Goal: Navigation & Orientation: Find specific page/section

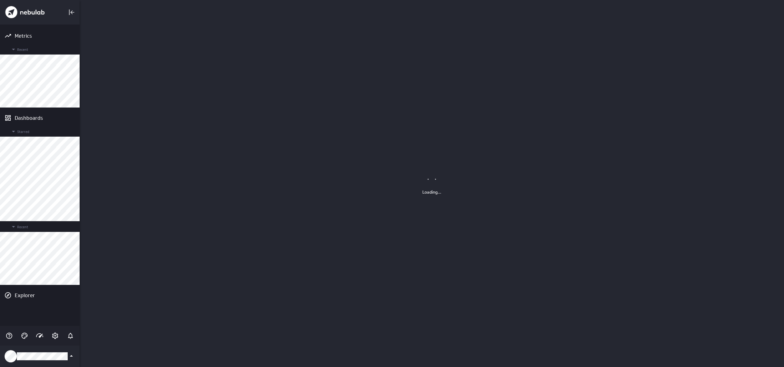
scroll to position [367, 705]
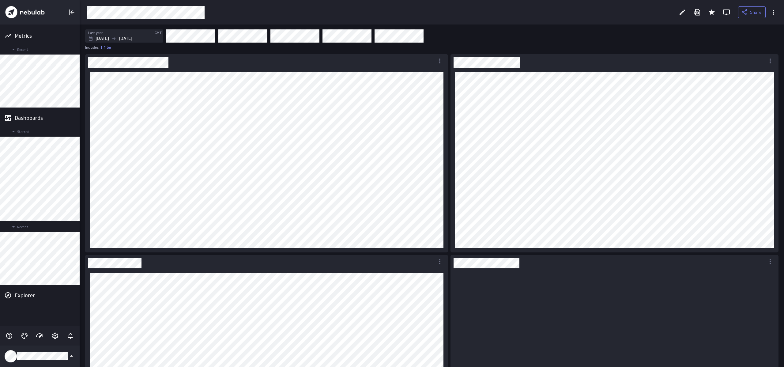
scroll to position [158, 319]
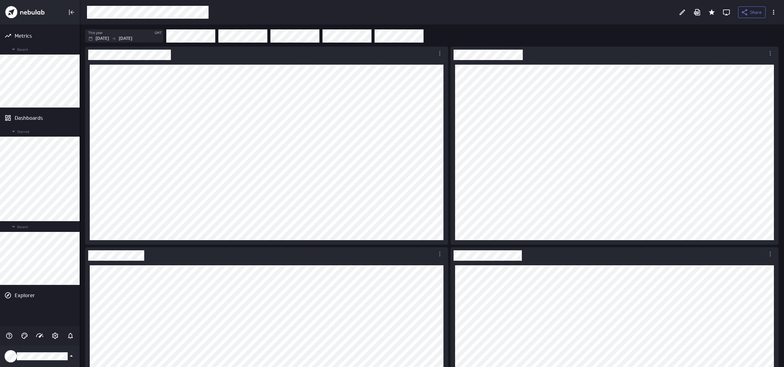
scroll to position [257, 0]
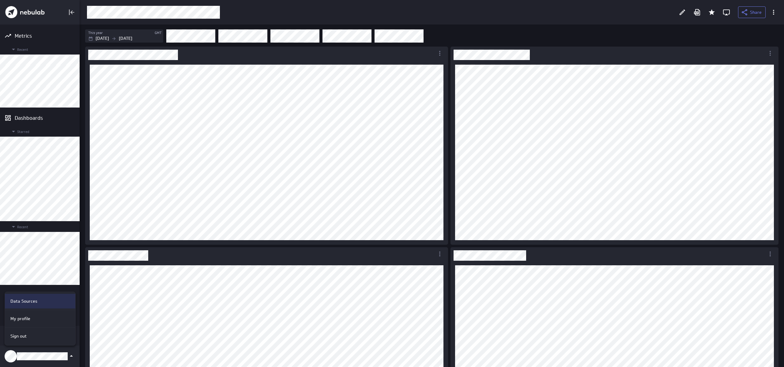
click at [48, 301] on div "Data Sources" at bounding box center [39, 301] width 62 height 6
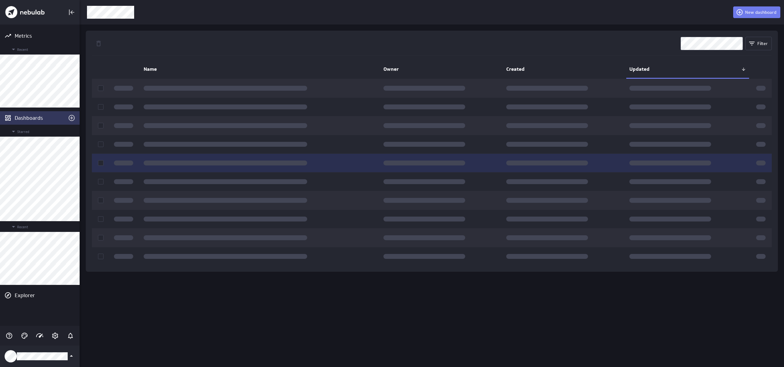
scroll to position [367, 705]
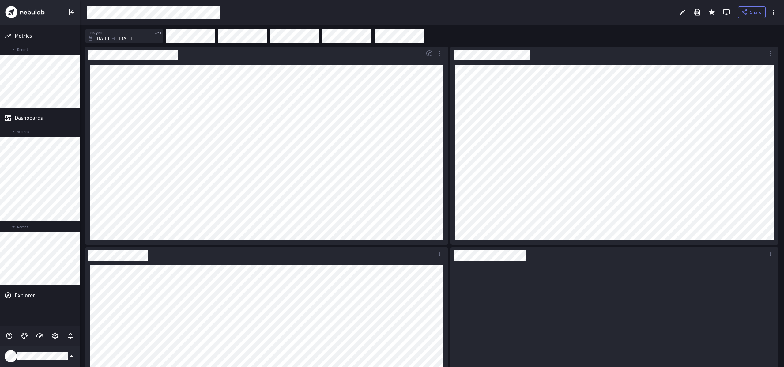
scroll to position [158, 319]
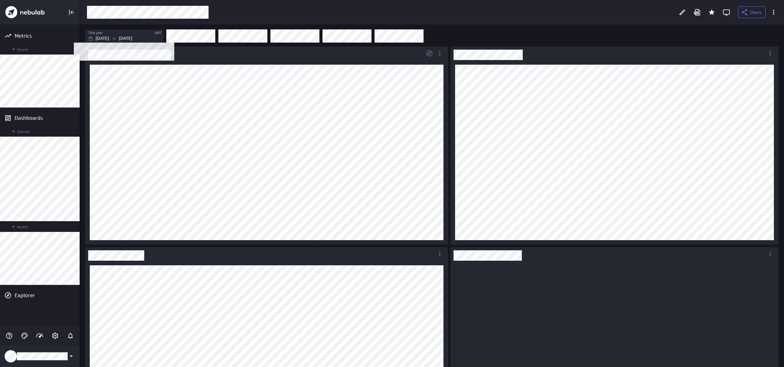
scroll to position [158, 319]
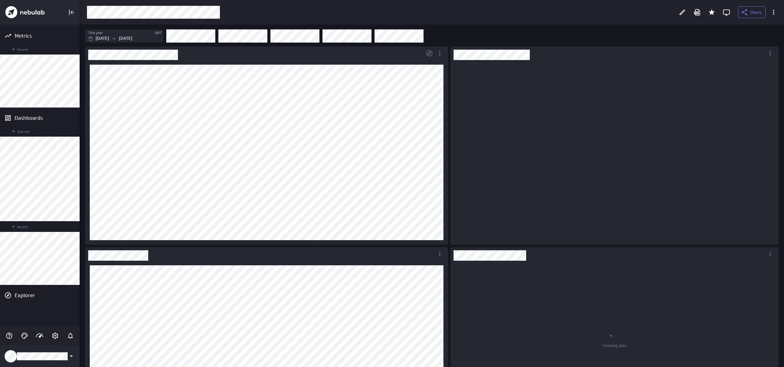
scroll to position [176, 319]
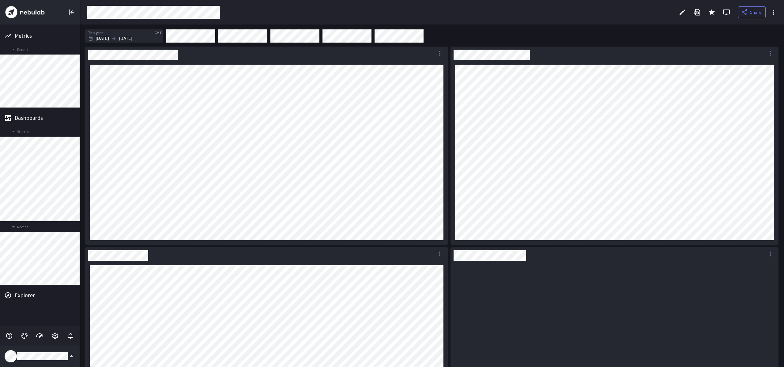
scroll to position [158, 319]
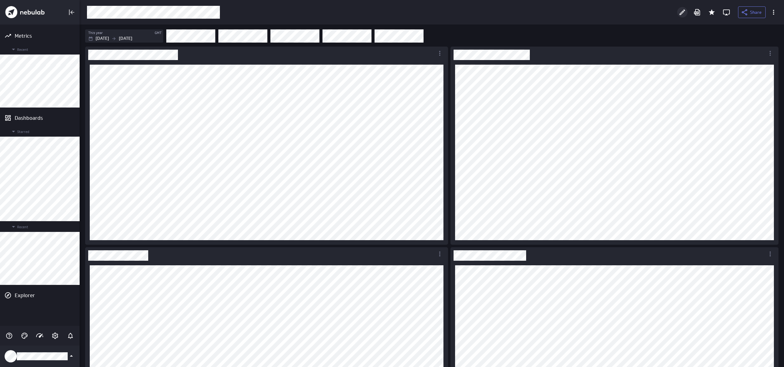
click at [682, 15] on icon "Edit" at bounding box center [682, 12] width 7 height 7
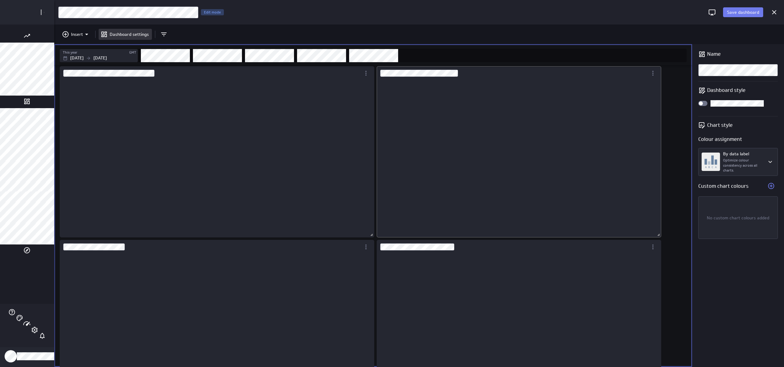
scroll to position [3, 2]
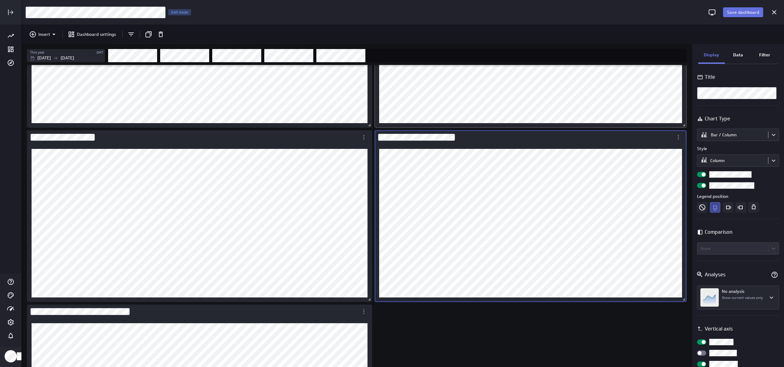
click at [754, 12] on span "Save dashboard" at bounding box center [743, 12] width 32 height 6
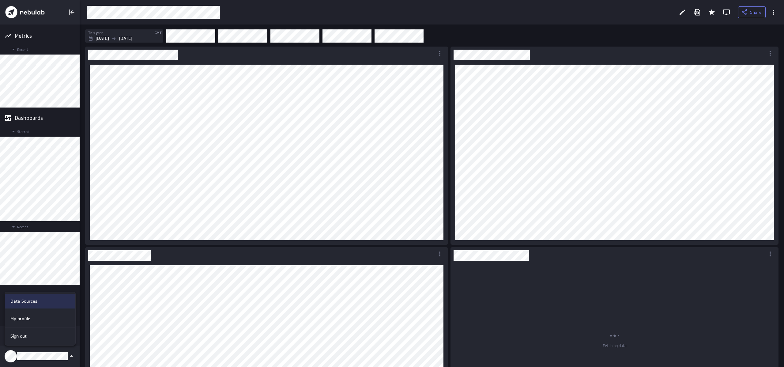
click at [40, 302] on div "Data Sources" at bounding box center [39, 301] width 62 height 6
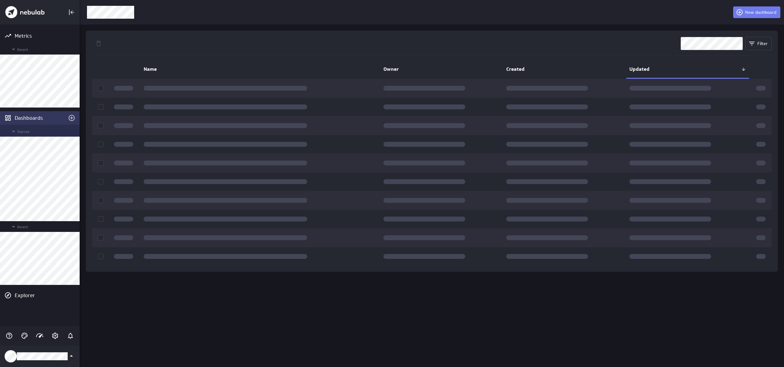
scroll to position [367, 705]
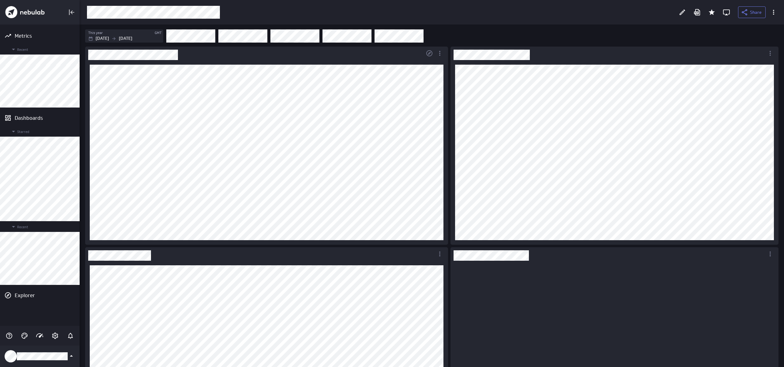
scroll to position [158, 319]
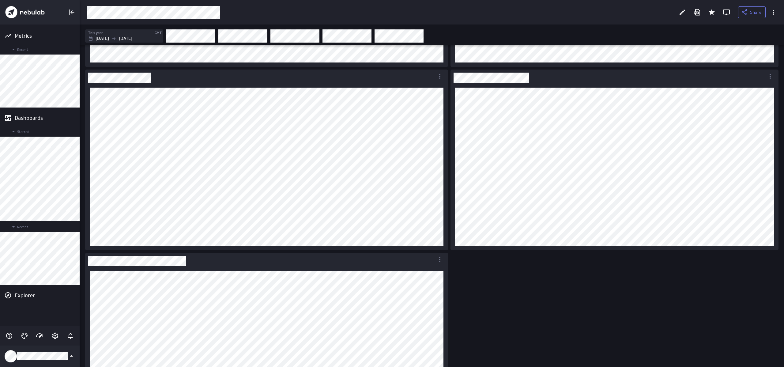
scroll to position [187, 0]
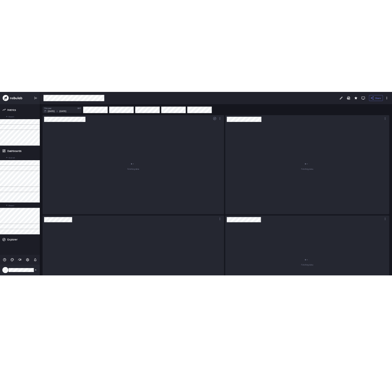
scroll to position [158, 354]
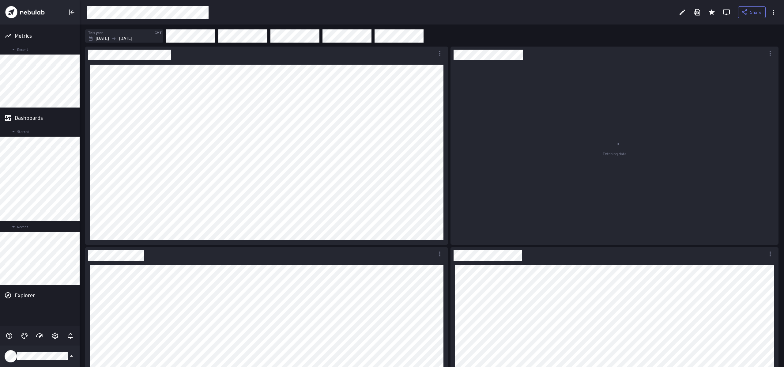
click at [523, 34] on div "Filters" at bounding box center [472, 35] width 612 height 13
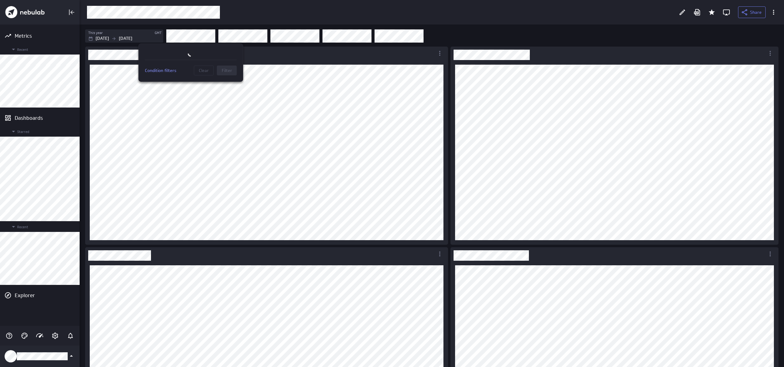
click at [52, 183] on div at bounding box center [392, 183] width 784 height 367
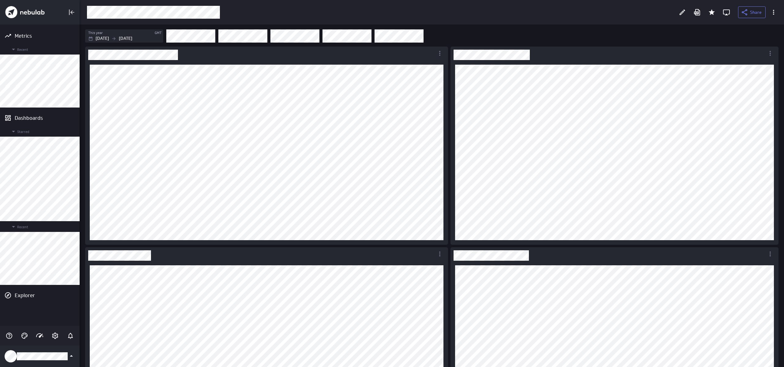
click at [51, 183] on div at bounding box center [392, 183] width 784 height 367
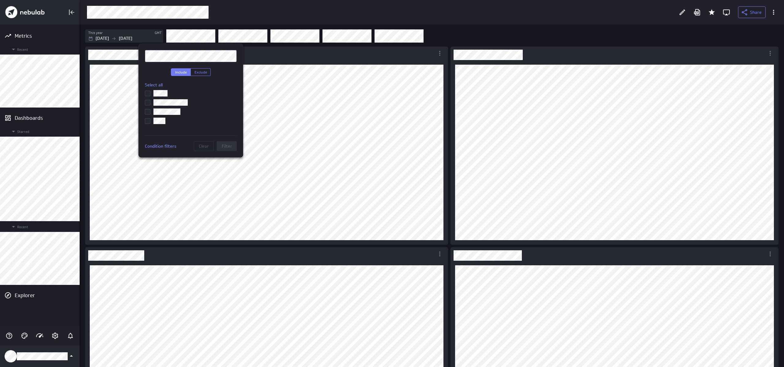
click at [38, 182] on div at bounding box center [392, 183] width 784 height 367
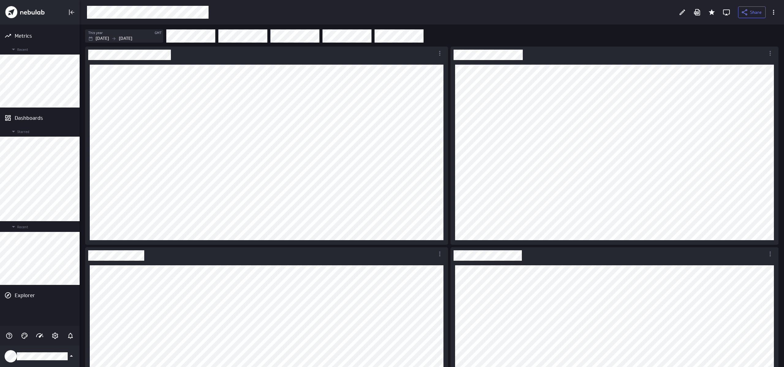
click at [51, 174] on div at bounding box center [392, 183] width 784 height 367
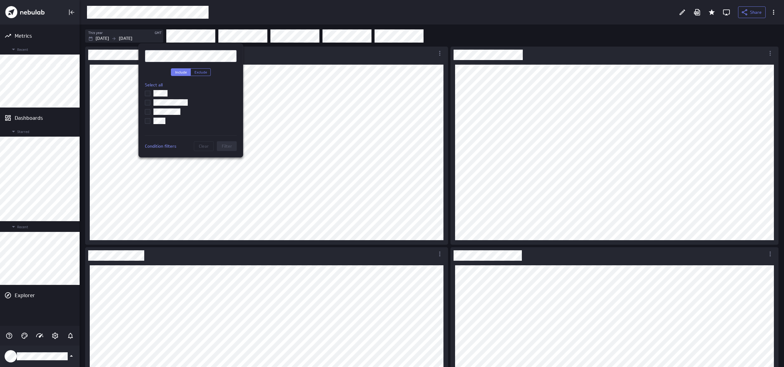
click at [0, 0] on input "checkbox" at bounding box center [0, 0] width 0 height 0
click at [231, 145] on span "Filter" at bounding box center [227, 146] width 10 height 6
click at [0, 0] on input "checkbox" at bounding box center [0, 0] width 0 height 0
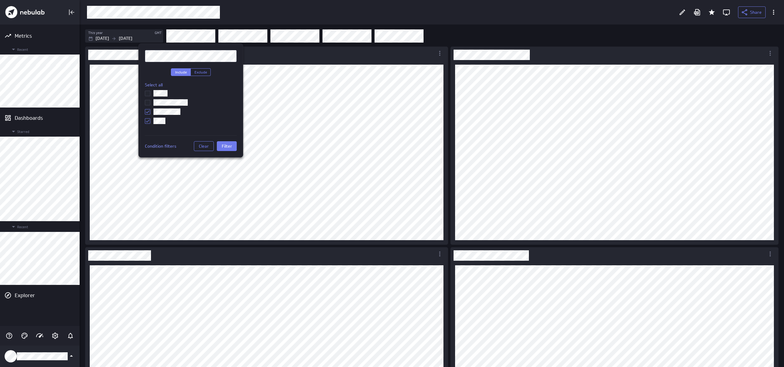
click at [235, 148] on button "Filter" at bounding box center [227, 146] width 20 height 10
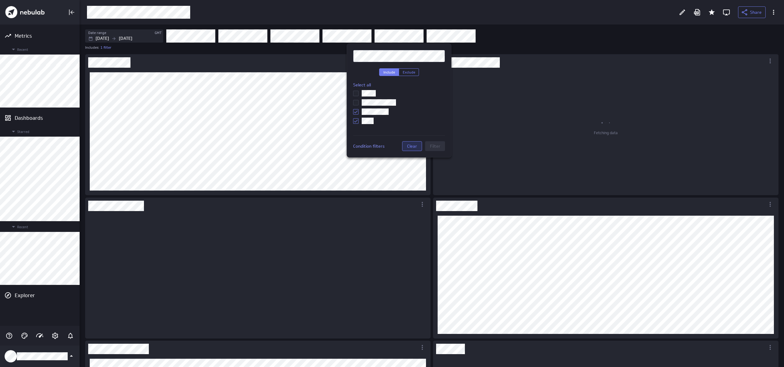
scroll to position [119, 337]
click at [411, 146] on span "Clear" at bounding box center [412, 146] width 10 height 6
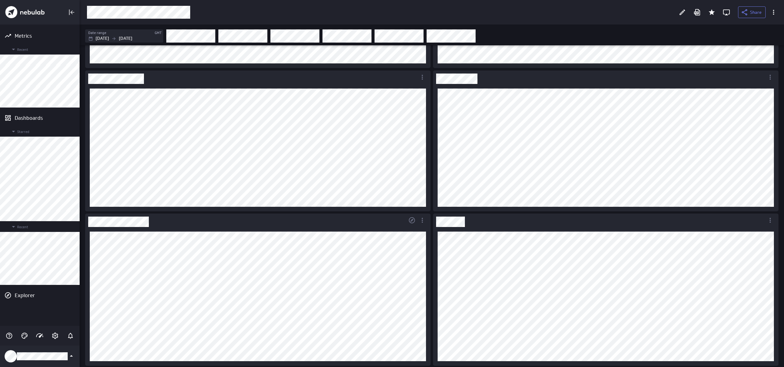
scroll to position [0, 0]
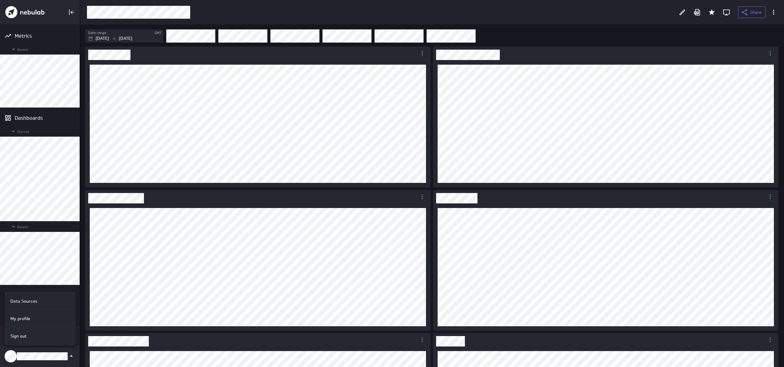
click at [601, 34] on div at bounding box center [392, 183] width 784 height 367
click at [773, 16] on icon "More actions" at bounding box center [773, 12] width 7 height 7
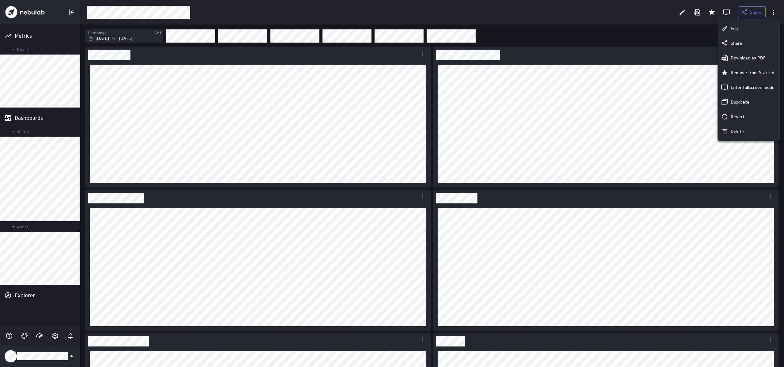
click at [661, 34] on div at bounding box center [392, 183] width 784 height 367
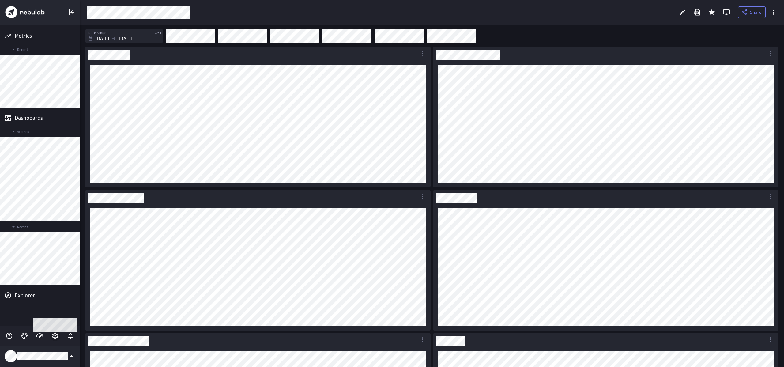
click at [57, 334] on icon "Account and settings" at bounding box center [55, 336] width 6 height 6
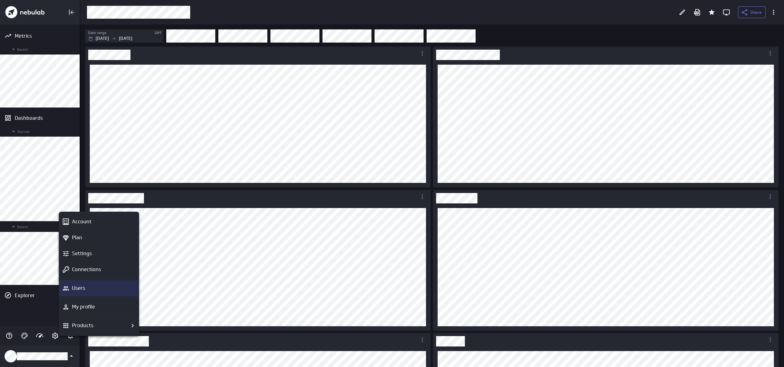
click at [109, 292] on div "Users" at bounding box center [102, 288] width 64 height 8
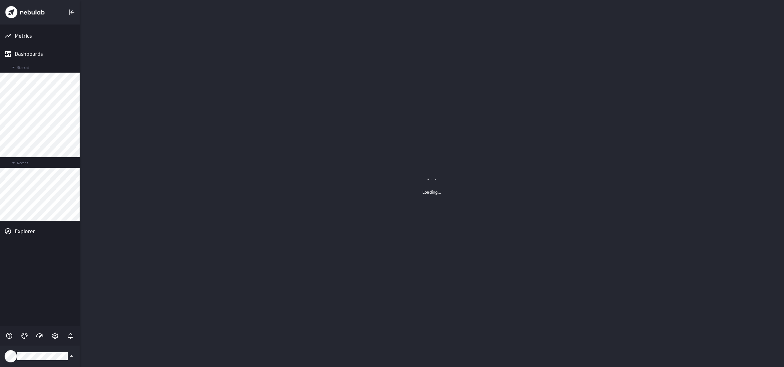
scroll to position [367, 705]
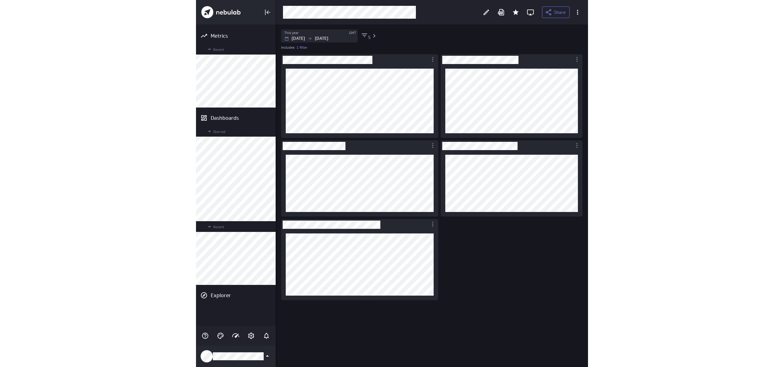
scroll to position [3, 3]
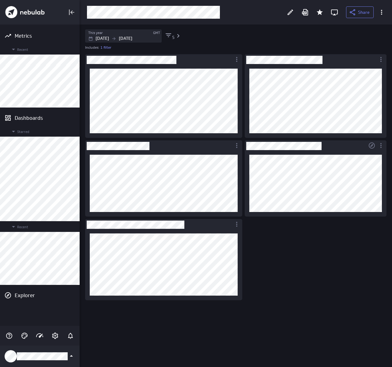
click at [281, 232] on div "Dashboard content with 5 widgets" at bounding box center [237, 210] width 306 height 314
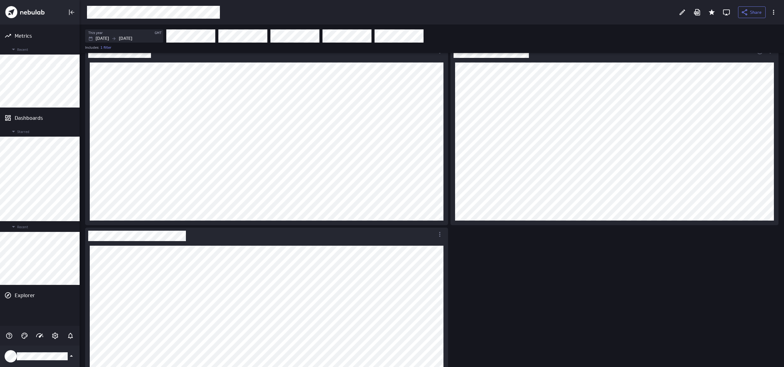
scroll to position [143, 0]
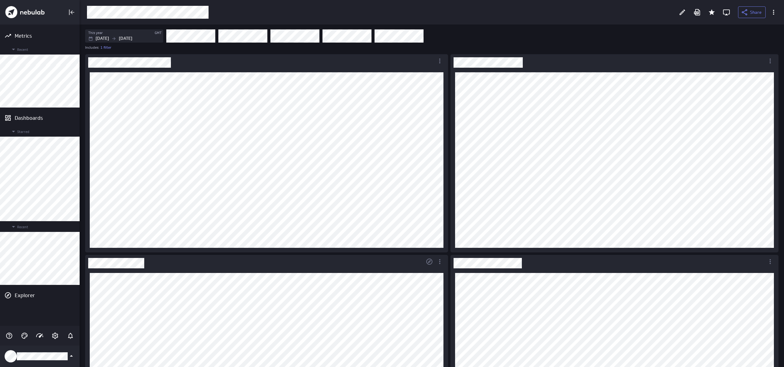
scroll to position [197, 0]
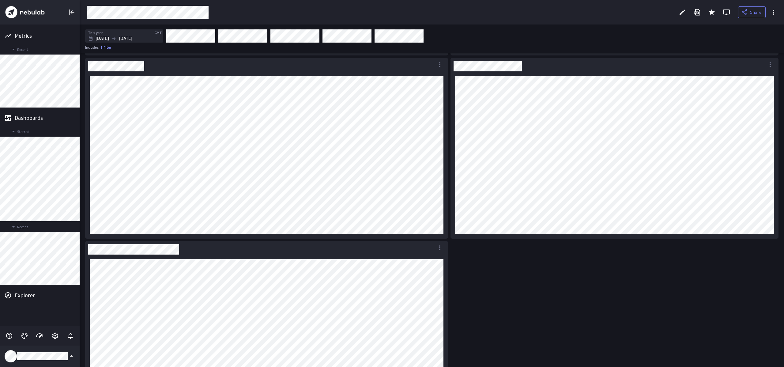
click at [597, 307] on div "Dashboard content with 5 widgets" at bounding box center [433, 145] width 698 height 579
click at [625, 259] on div "Dashboard content with 5 widgets" at bounding box center [433, 145] width 698 height 579
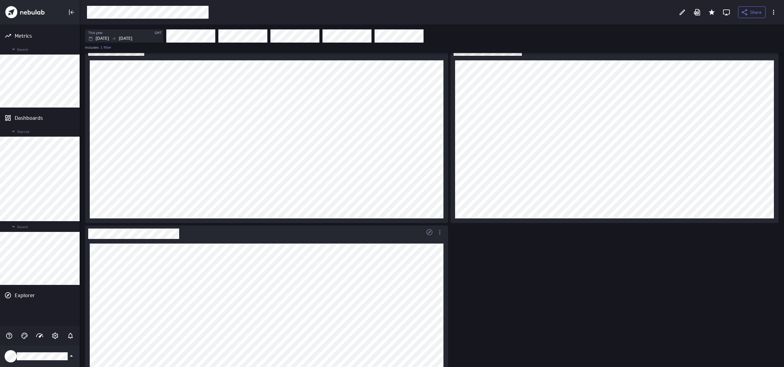
scroll to position [265, 0]
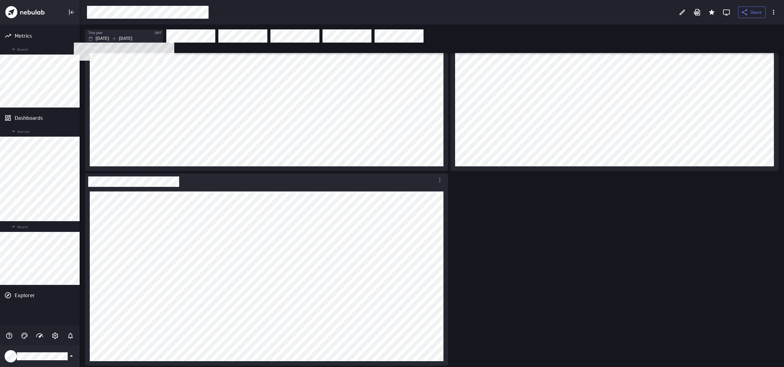
click at [132, 37] on p "Dec 31 2025" at bounding box center [125, 38] width 13 height 6
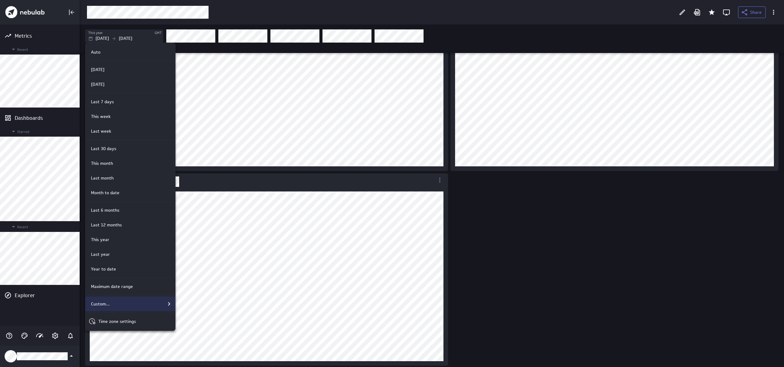
click at [125, 305] on div "Custom..." at bounding box center [131, 303] width 84 height 7
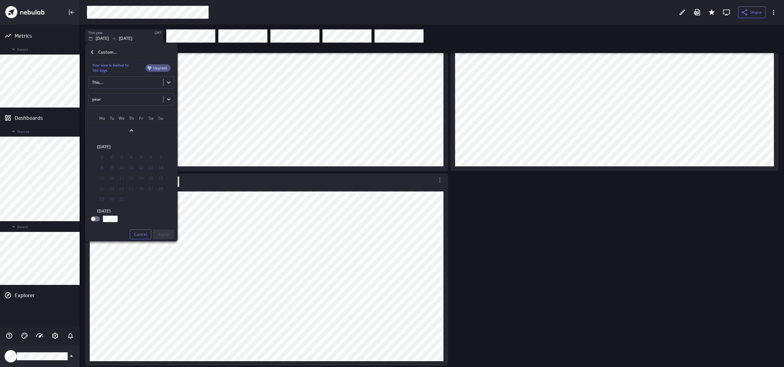
scroll to position [795, 0]
click at [54, 173] on div at bounding box center [392, 183] width 784 height 367
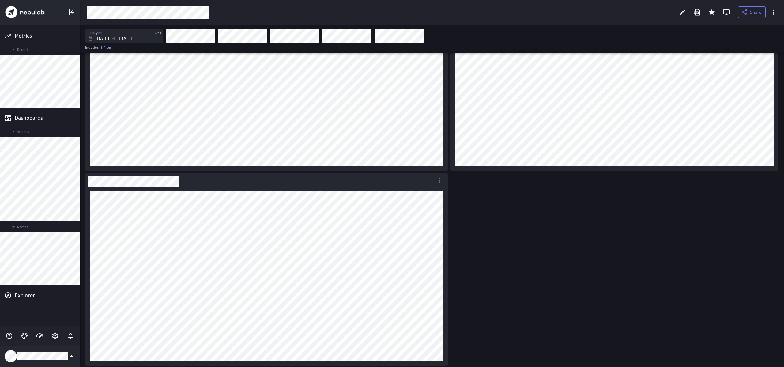
click at [54, 173] on div at bounding box center [392, 183] width 784 height 367
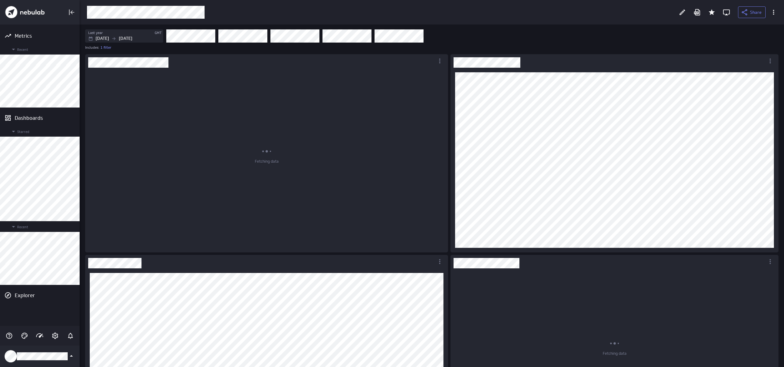
click at [109, 36] on p "Jan 01 2024" at bounding box center [102, 38] width 13 height 6
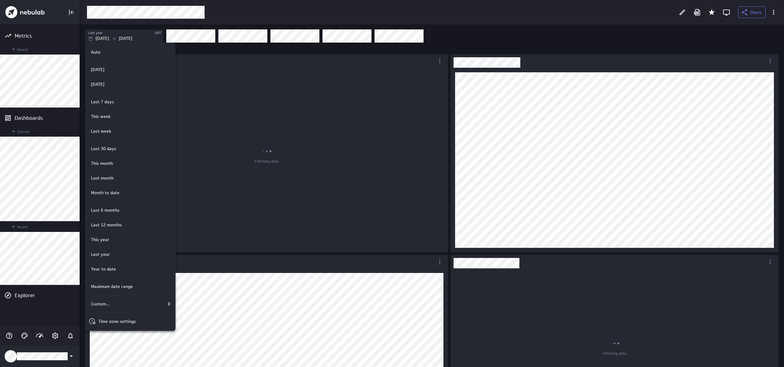
click at [107, 310] on div "Custom..." at bounding box center [130, 304] width 90 height 15
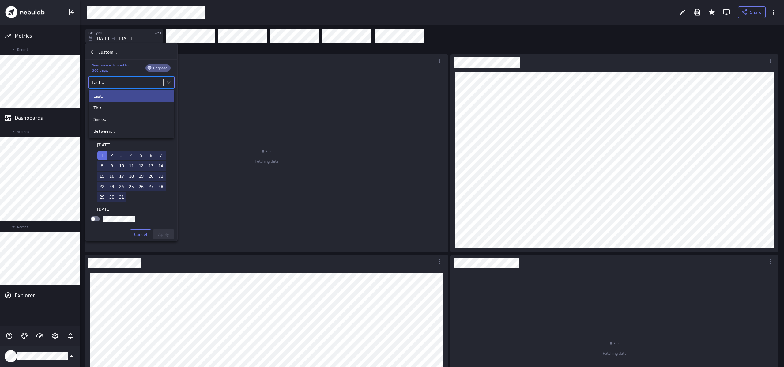
click at [141, 85] on body "Metrics Recent Dashboards Starred Recent Explorer Share Last year GMT Jan 01 20…" at bounding box center [392, 183] width 784 height 367
click at [131, 128] on div "Between..." at bounding box center [131, 131] width 85 height 12
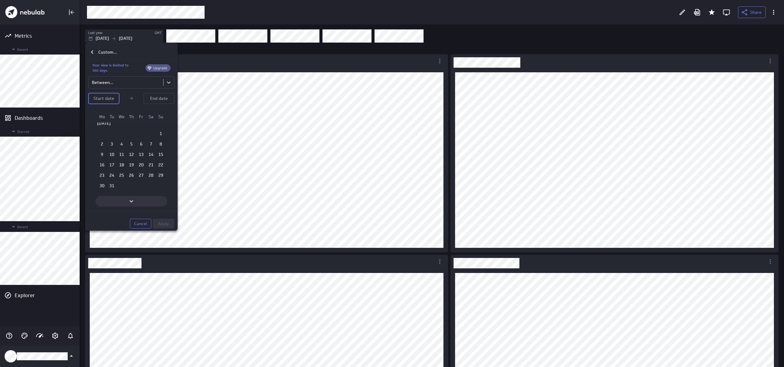
click at [133, 199] on icon "Next" at bounding box center [131, 201] width 7 height 7
click at [124, 158] on td "1" at bounding box center [122, 152] width 10 height 9
click at [117, 141] on td "Calendar" at bounding box center [122, 135] width 10 height 9
click at [115, 141] on td "30" at bounding box center [112, 135] width 10 height 9
click at [168, 223] on span "Apply" at bounding box center [163, 224] width 11 height 6
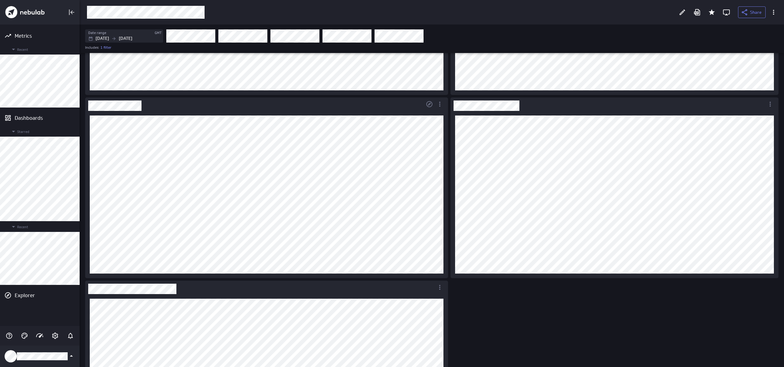
scroll to position [144, 0]
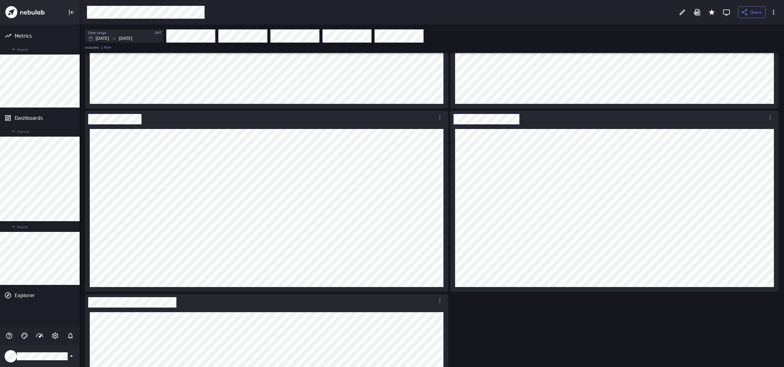
click at [584, 323] on div "Dashboard content with 5 widgets" at bounding box center [433, 198] width 698 height 579
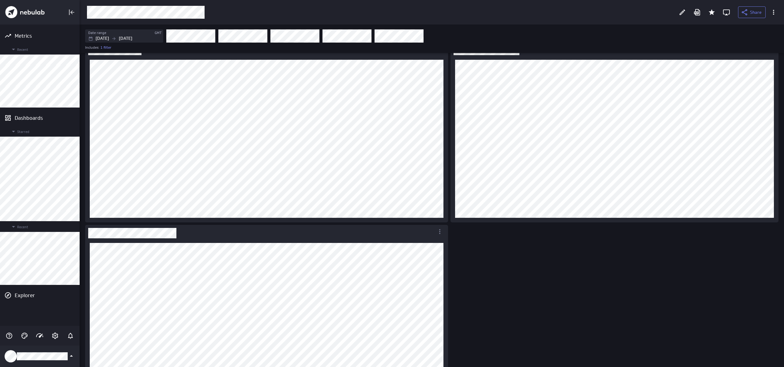
scroll to position [167, 0]
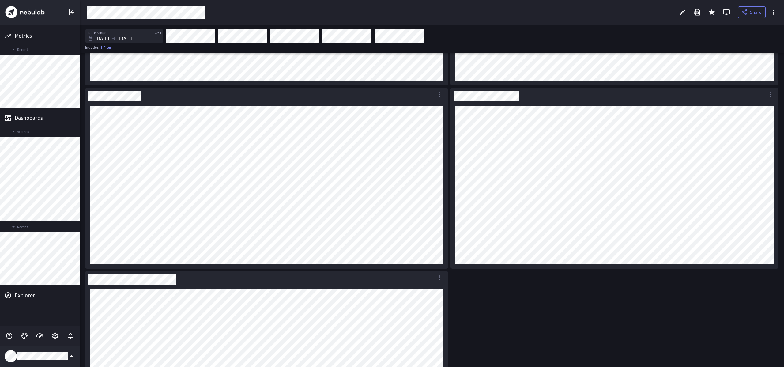
click at [606, 284] on div "Dashboard content with 5 widgets" at bounding box center [433, 175] width 698 height 579
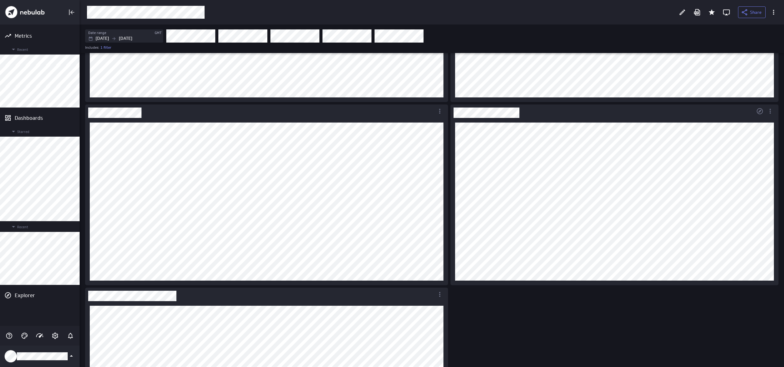
scroll to position [265, 0]
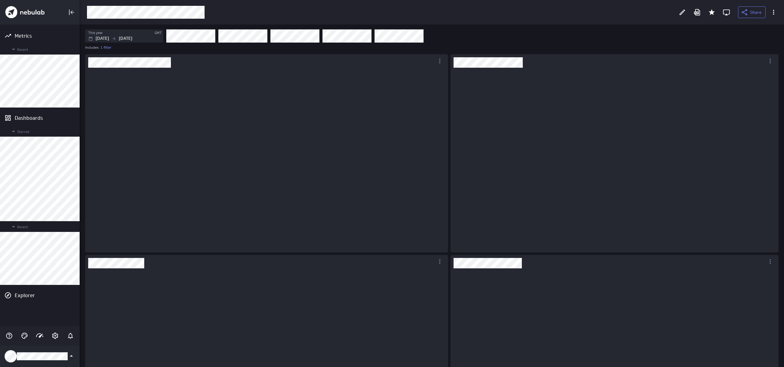
scroll to position [176, 319]
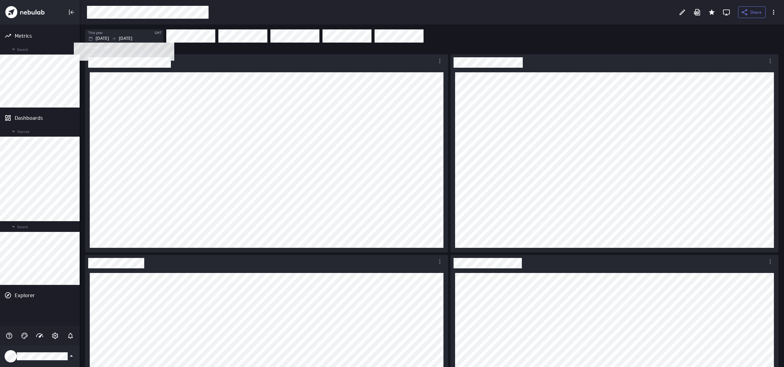
click at [116, 40] on icon "Filters" at bounding box center [113, 38] width 5 height 5
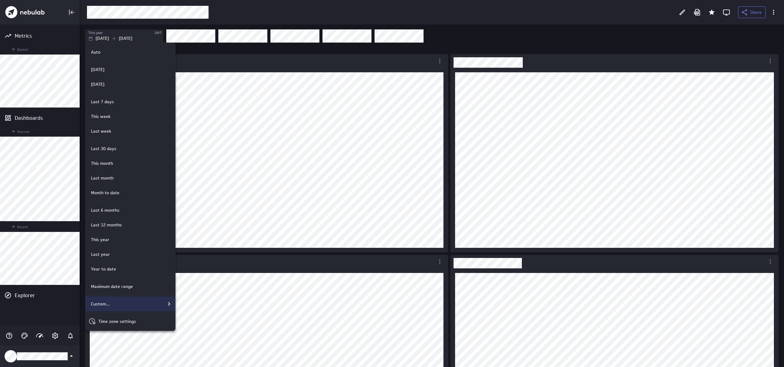
click at [130, 307] on div "Custom..." at bounding box center [131, 303] width 84 height 7
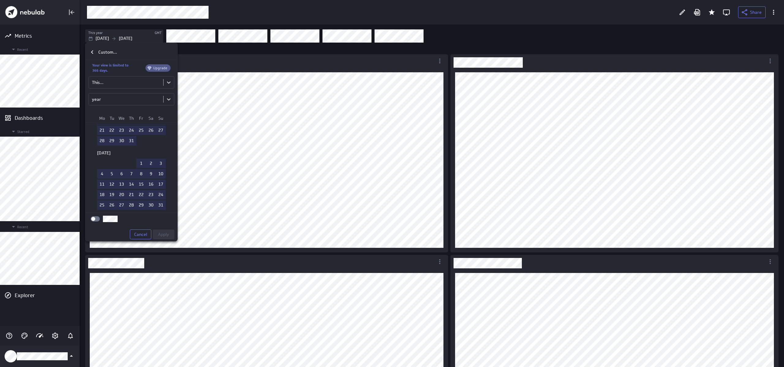
scroll to position [1373, 0]
click at [128, 84] on body "Metrics Recent Dashboards Starred Recent Explorer Share This year GMT Jan 01 20…" at bounding box center [392, 183] width 784 height 367
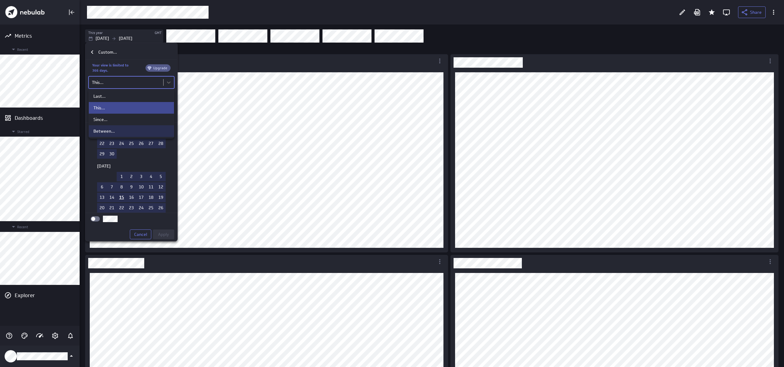
click at [123, 135] on div "Between..." at bounding box center [131, 131] width 85 height 12
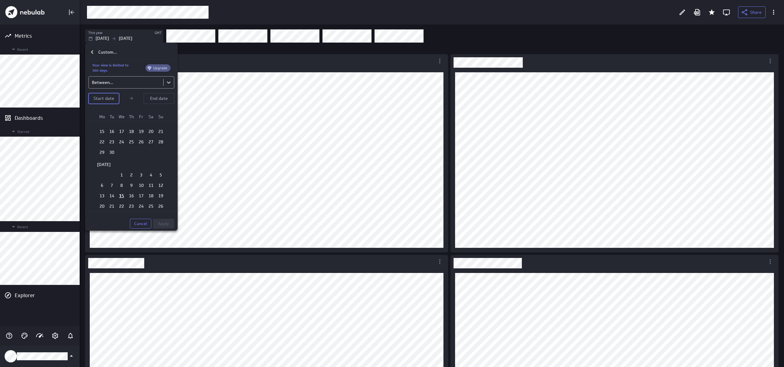
click at [125, 81] on body "Metrics Recent Dashboards Starred Recent Explorer Share This year GMT Jan 01 20…" at bounding box center [392, 183] width 784 height 367
click at [139, 58] on div at bounding box center [392, 183] width 784 height 367
click at [106, 97] on p "Start date" at bounding box center [103, 98] width 21 height 6
click at [123, 138] on td "1" at bounding box center [122, 137] width 10 height 9
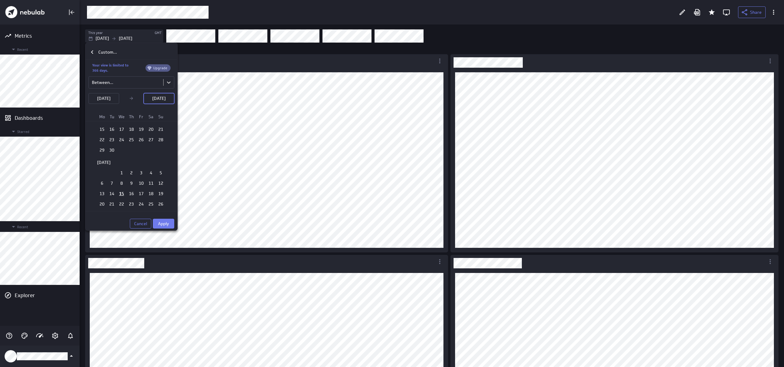
scroll to position [1376, 0]
click at [114, 153] on td "30" at bounding box center [112, 149] width 10 height 9
click at [166, 221] on span "Apply" at bounding box center [163, 224] width 11 height 6
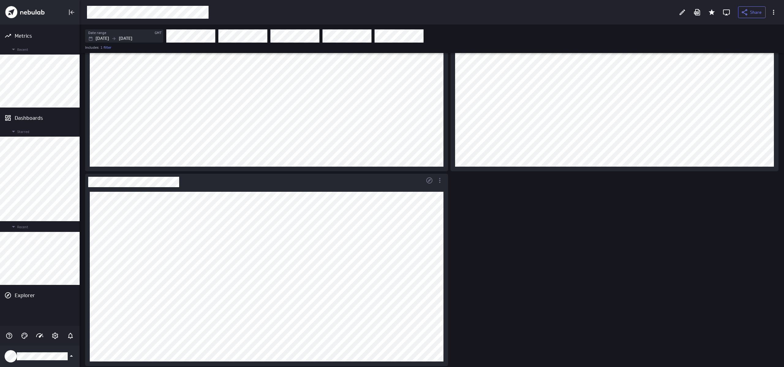
scroll to position [265, 0]
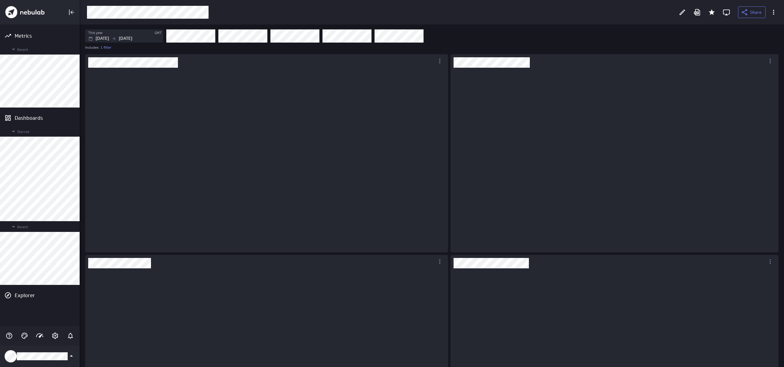
scroll to position [176, 319]
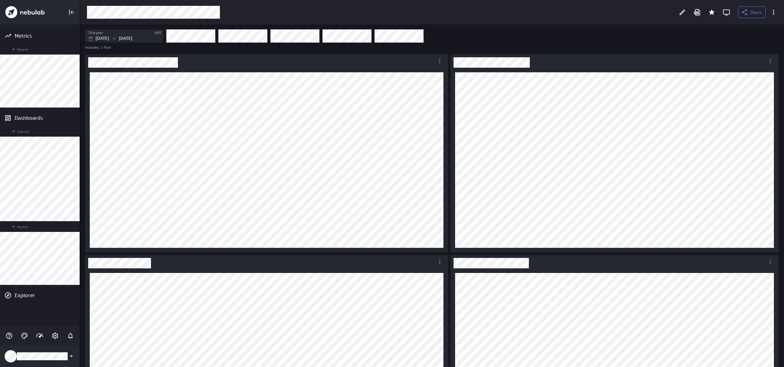
click at [144, 43] on div "This year GMT Jan 01 2025 Dec 31 2025 Includes: 1 filter" at bounding box center [432, 39] width 704 height 28
click at [132, 39] on p "Dec 31 2025" at bounding box center [125, 38] width 13 height 6
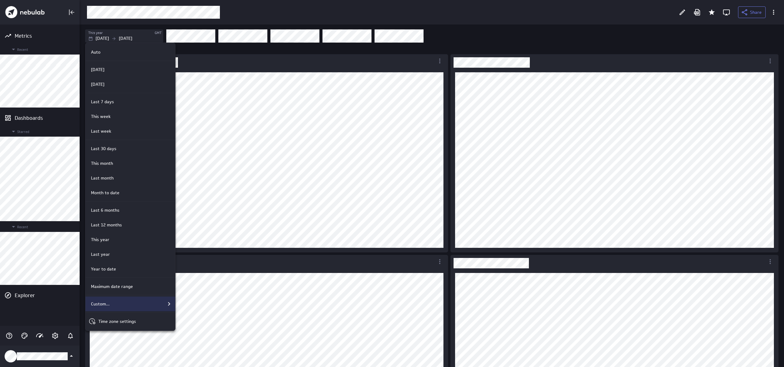
click at [123, 310] on div "Custom..." at bounding box center [130, 304] width 90 height 15
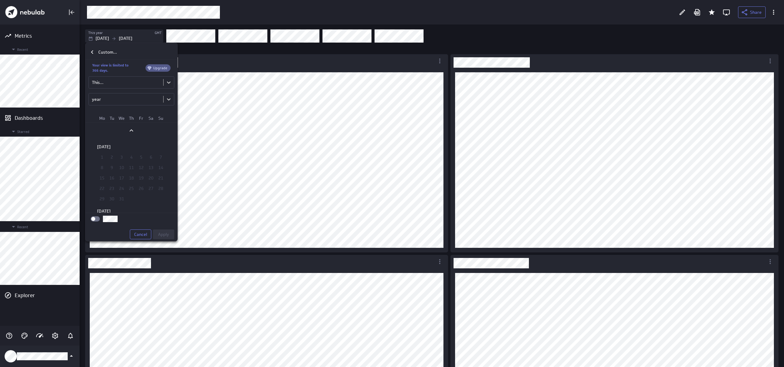
scroll to position [795, 0]
click at [120, 79] on body "Metrics Recent Dashboards Starred Recent Explorer Share This year GMT Jan 01 20…" at bounding box center [392, 183] width 784 height 367
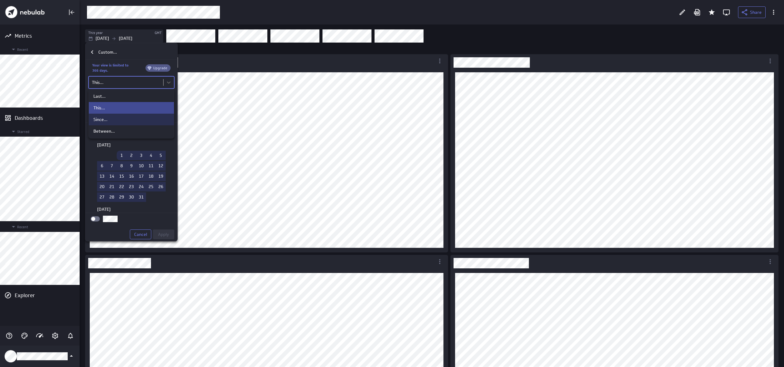
click at [115, 132] on div "Between..." at bounding box center [131, 131] width 76 height 6
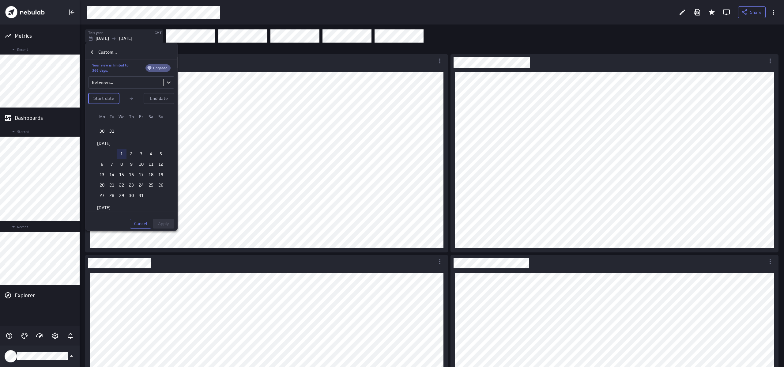
click at [123, 154] on td "1" at bounding box center [122, 153] width 10 height 9
click at [115, 153] on td "30" at bounding box center [112, 148] width 10 height 9
click at [166, 222] on span "Apply" at bounding box center [163, 224] width 11 height 6
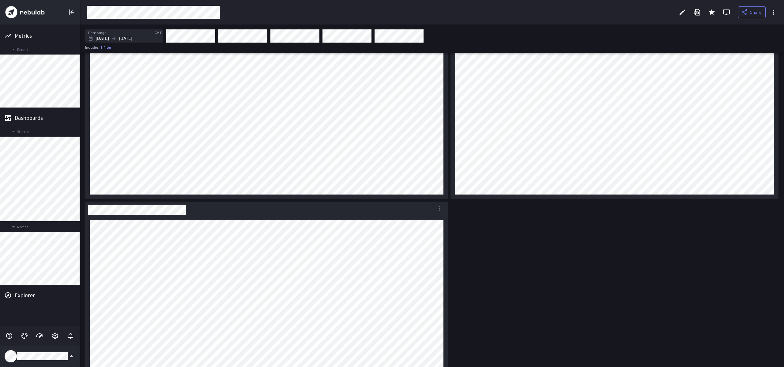
scroll to position [265, 0]
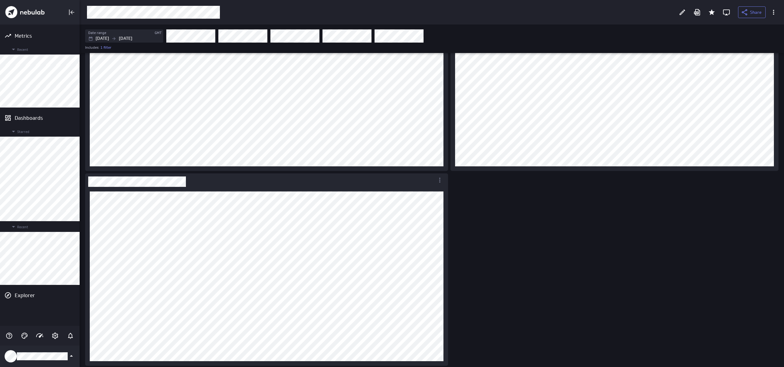
click at [526, 260] on div "Dashboard content with 5 widgets" at bounding box center [433, 77] width 698 height 579
click at [517, 270] on div "Dashboard content with 5 widgets" at bounding box center [433, 77] width 698 height 579
click at [549, 282] on div "Dashboard content with 5 widgets" at bounding box center [433, 77] width 698 height 579
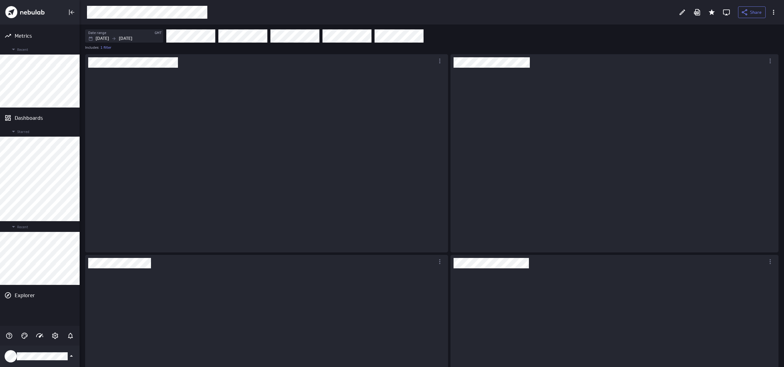
scroll to position [176, 319]
